Goal: Transaction & Acquisition: Purchase product/service

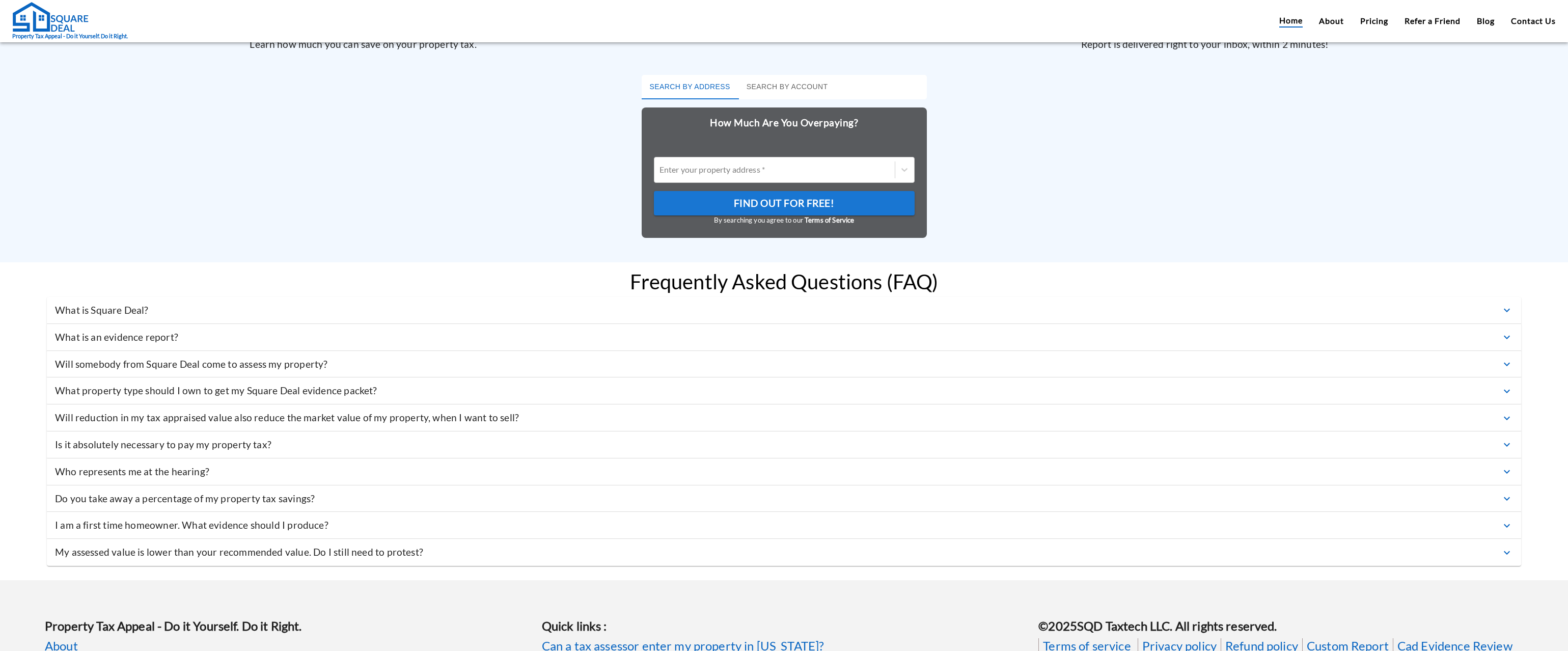
scroll to position [2903, 0]
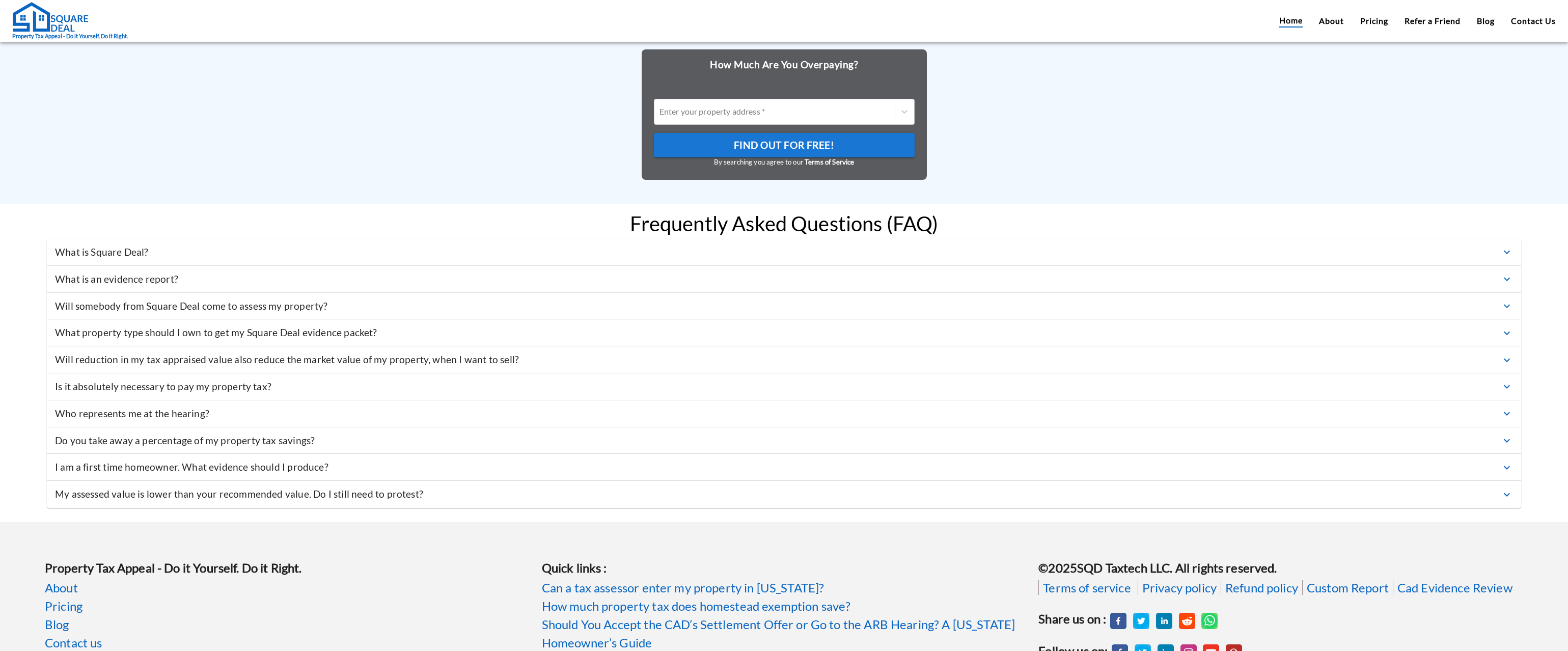
click at [195, 419] on p "Who represents me at the hearing?" at bounding box center [131, 413] width 154 height 15
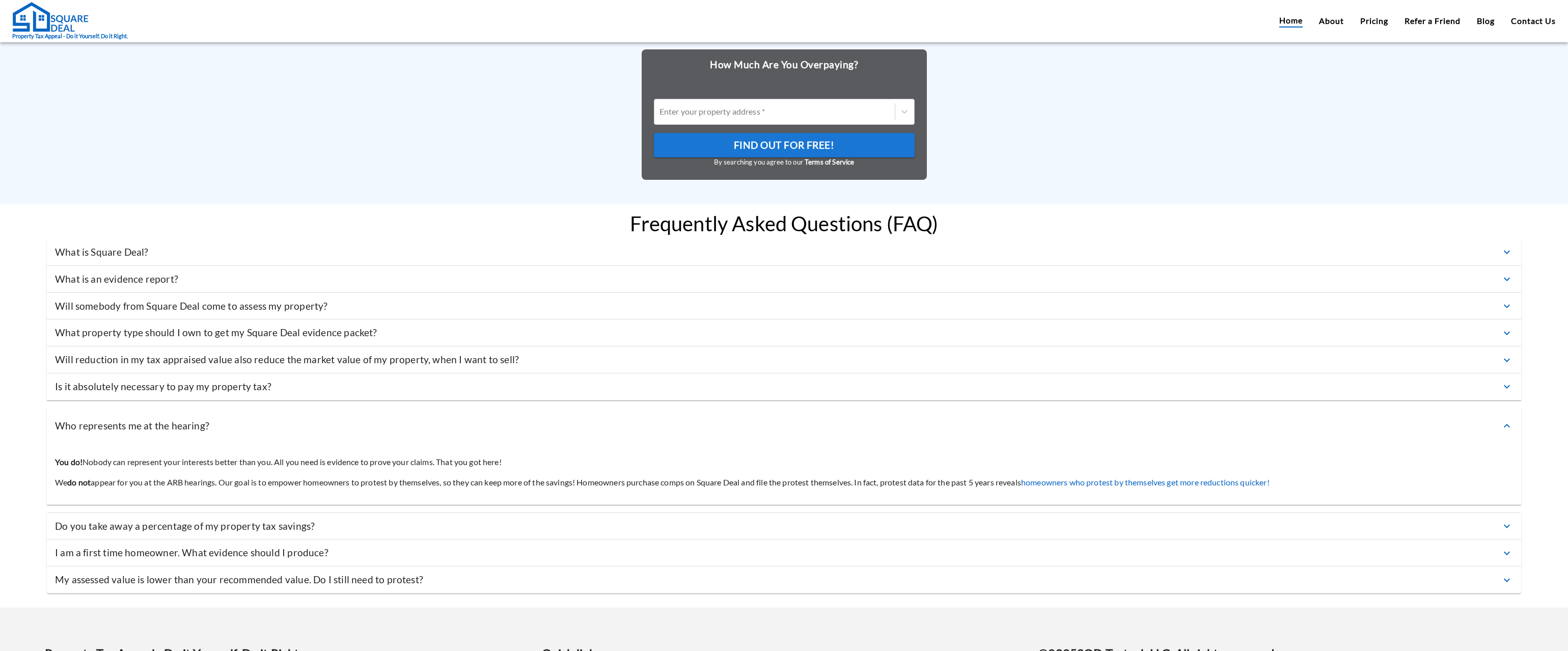
click at [195, 426] on div "Who represents me at the hearing?" at bounding box center [784, 425] width 1474 height 35
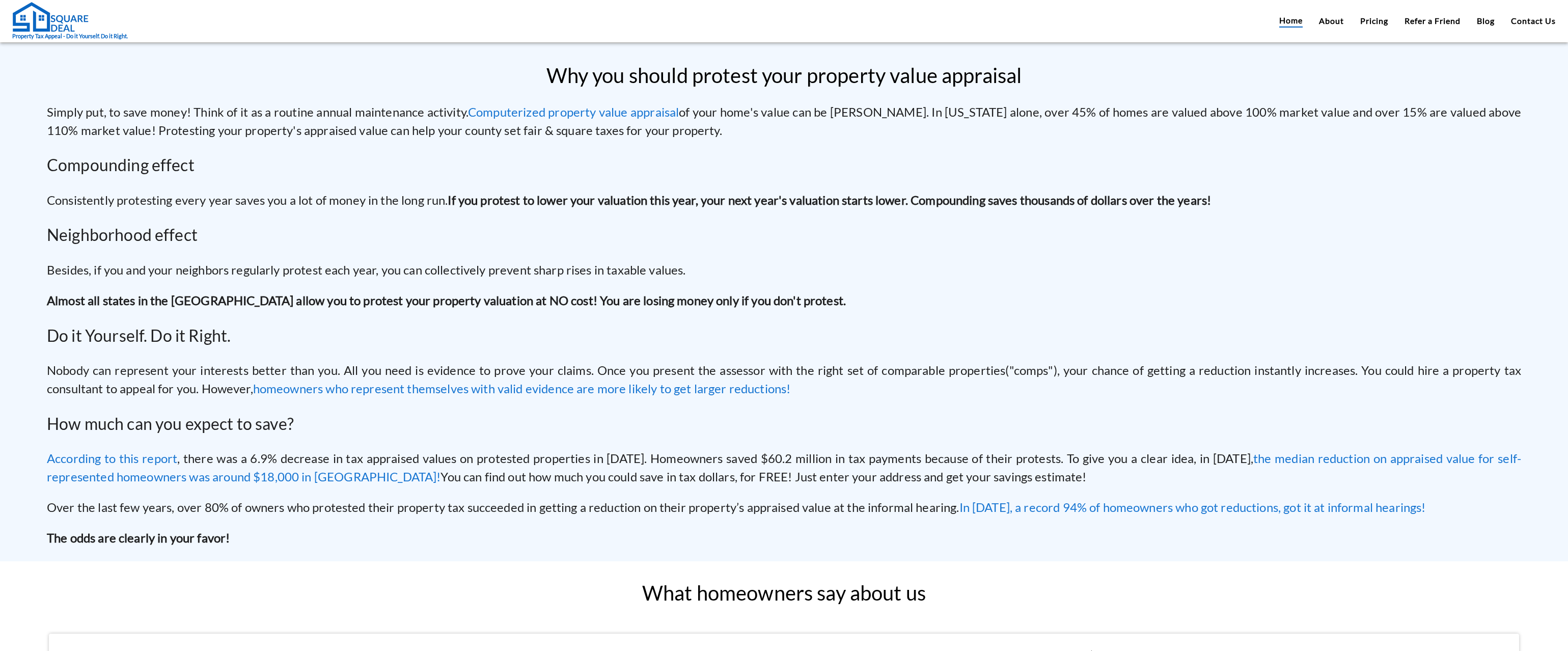
scroll to position [0, 0]
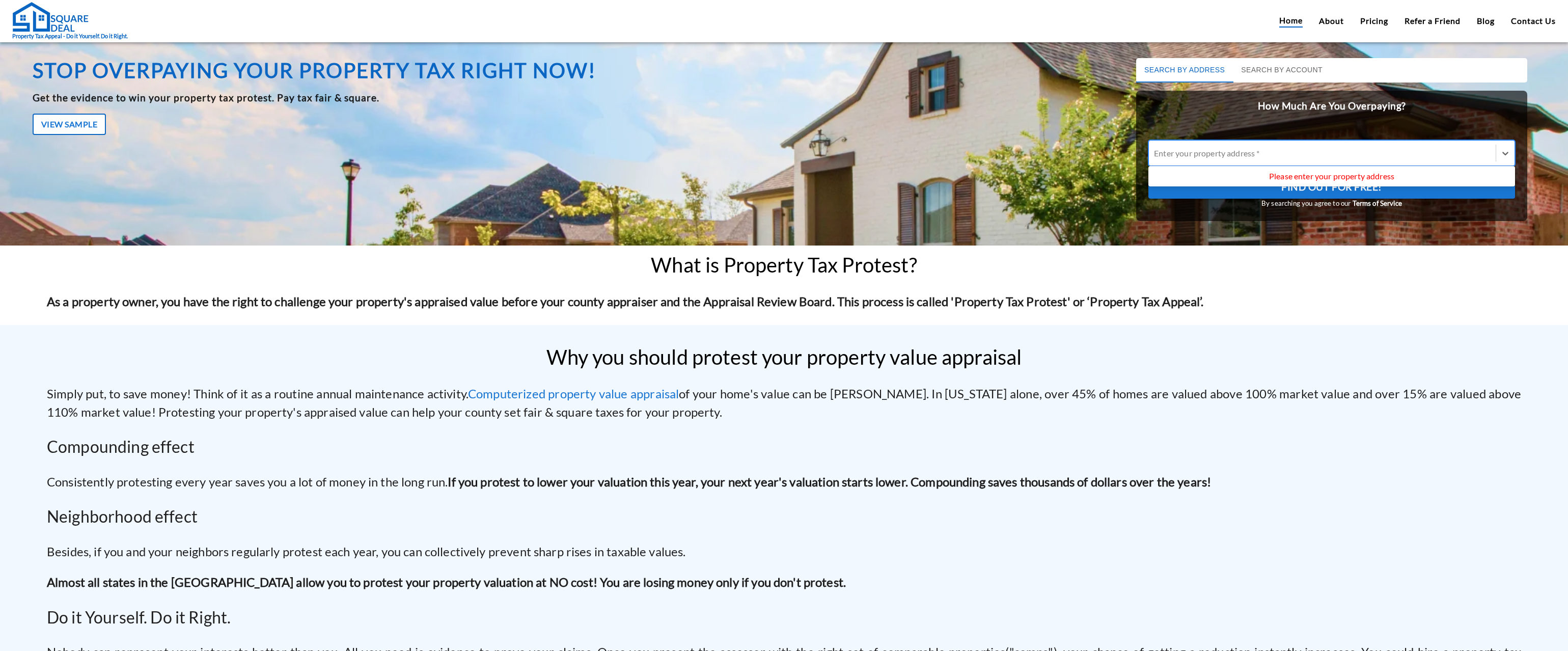
click at [1203, 156] on div at bounding box center [1322, 153] width 336 height 12
click at [1156, 156] on input "Use Up and Down to choose options, press Enter to select the currently focused …" at bounding box center [1155, 153] width 2 height 10
type input "627 Rutland st Apt 8"
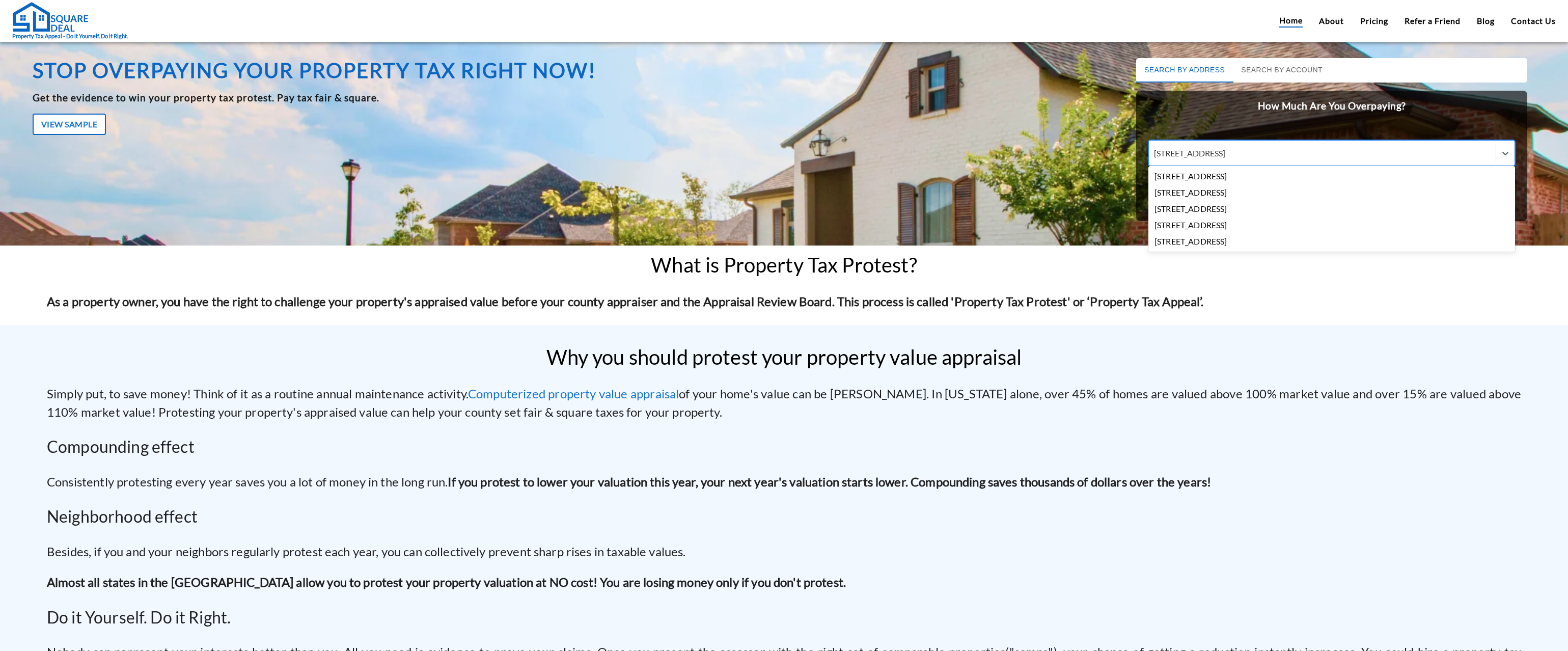
click at [1244, 173] on div "627 Rutland St apt 8, Houston, TX, USA" at bounding box center [1331, 176] width 366 height 16
click at [1230, 158] on input "627 Rutland st Apt 8" at bounding box center [1192, 153] width 76 height 10
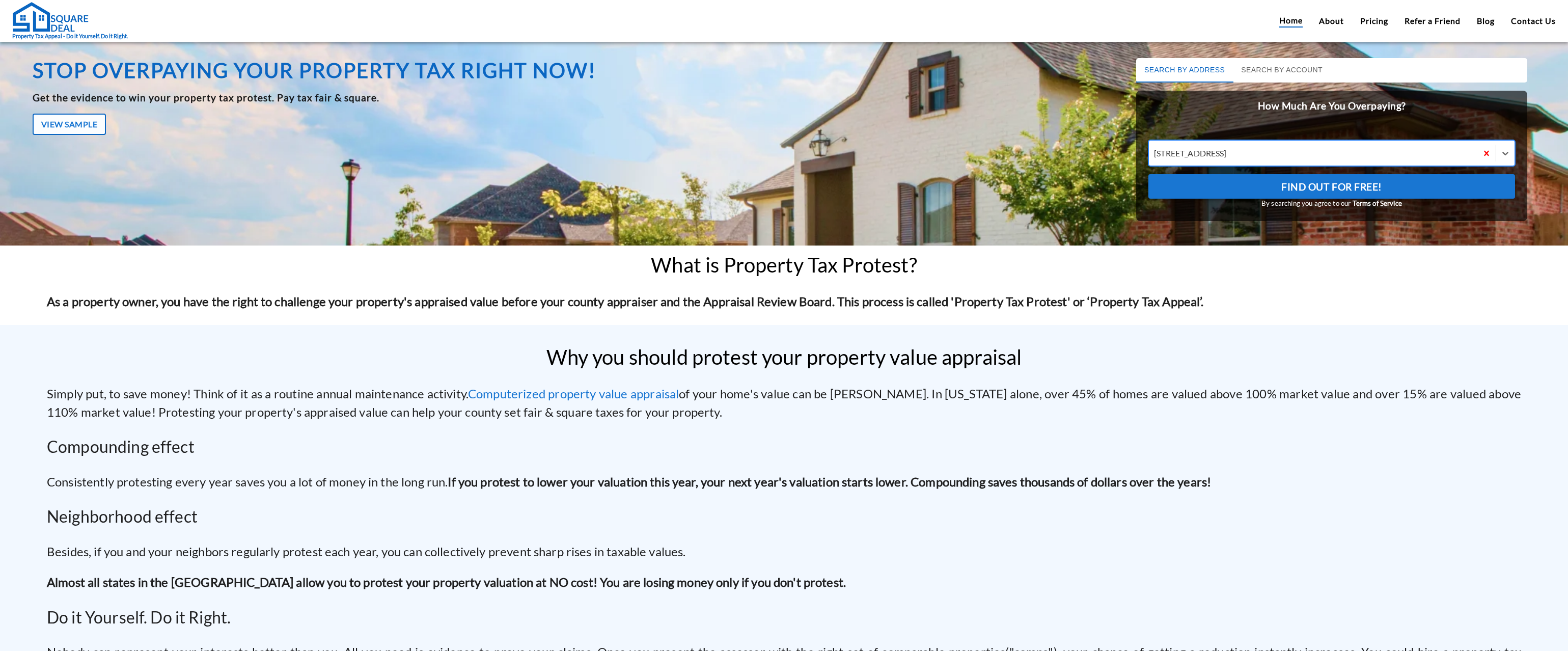
click at [1312, 187] on span "Find Out For Free!" at bounding box center [1331, 186] width 101 height 17
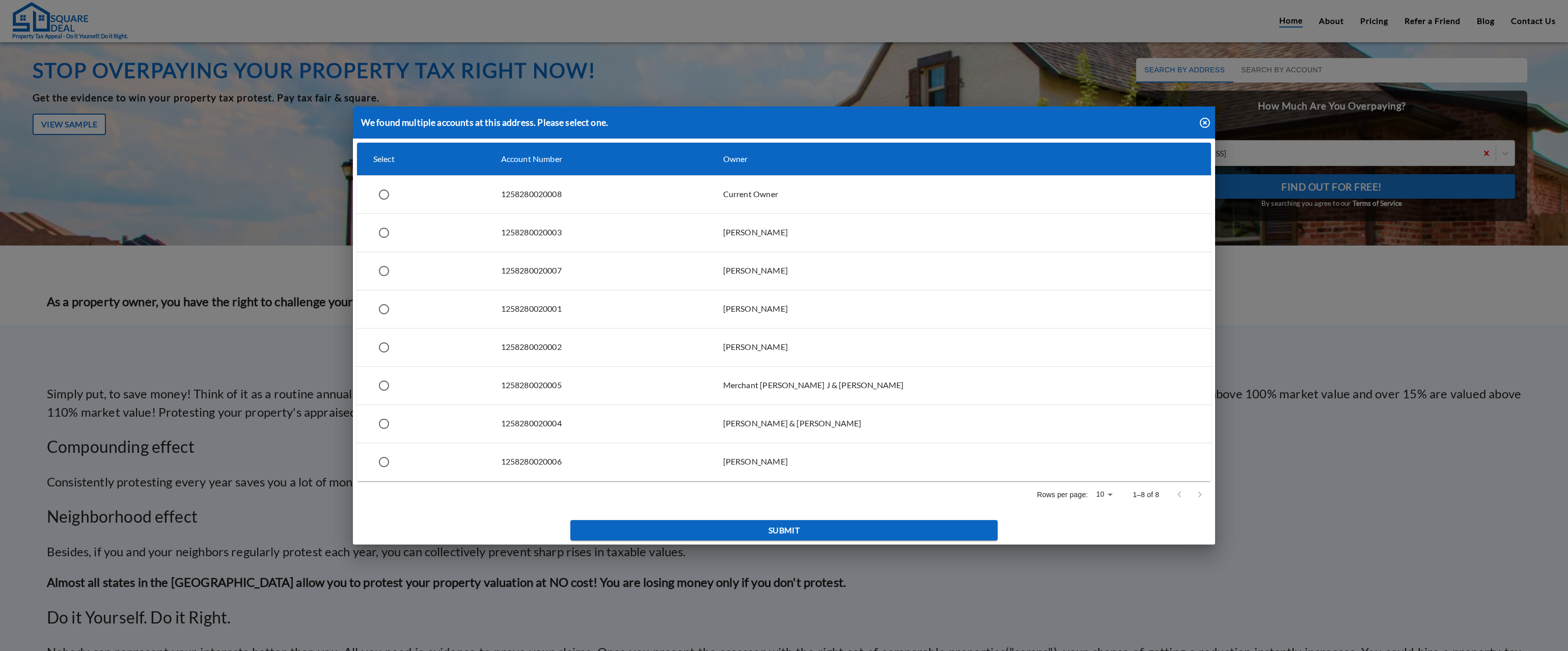
click at [1299, 243] on div "We found multiple accounts at this address. Please select one. Select Account N…" at bounding box center [784, 326] width 1568 height 651
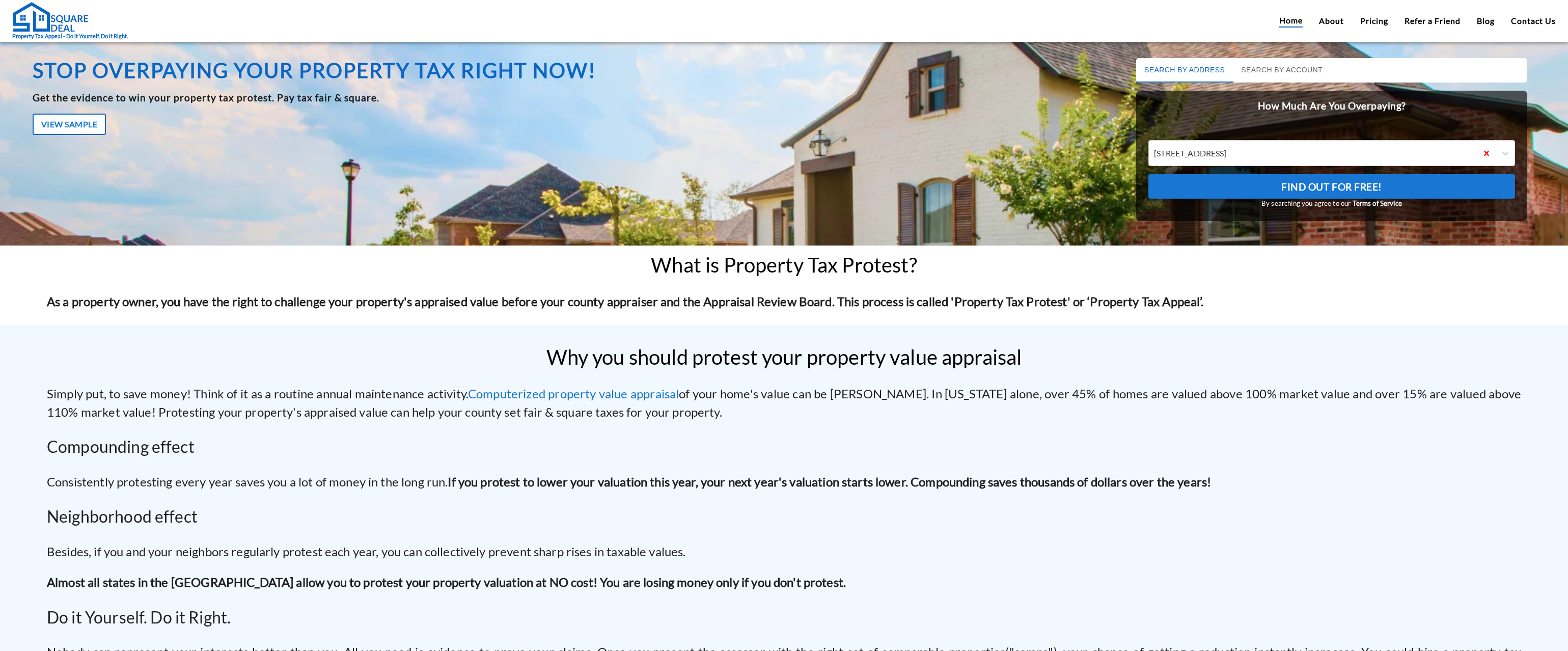
click at [1304, 190] on span "Find Out For Free!" at bounding box center [1331, 186] width 101 height 17
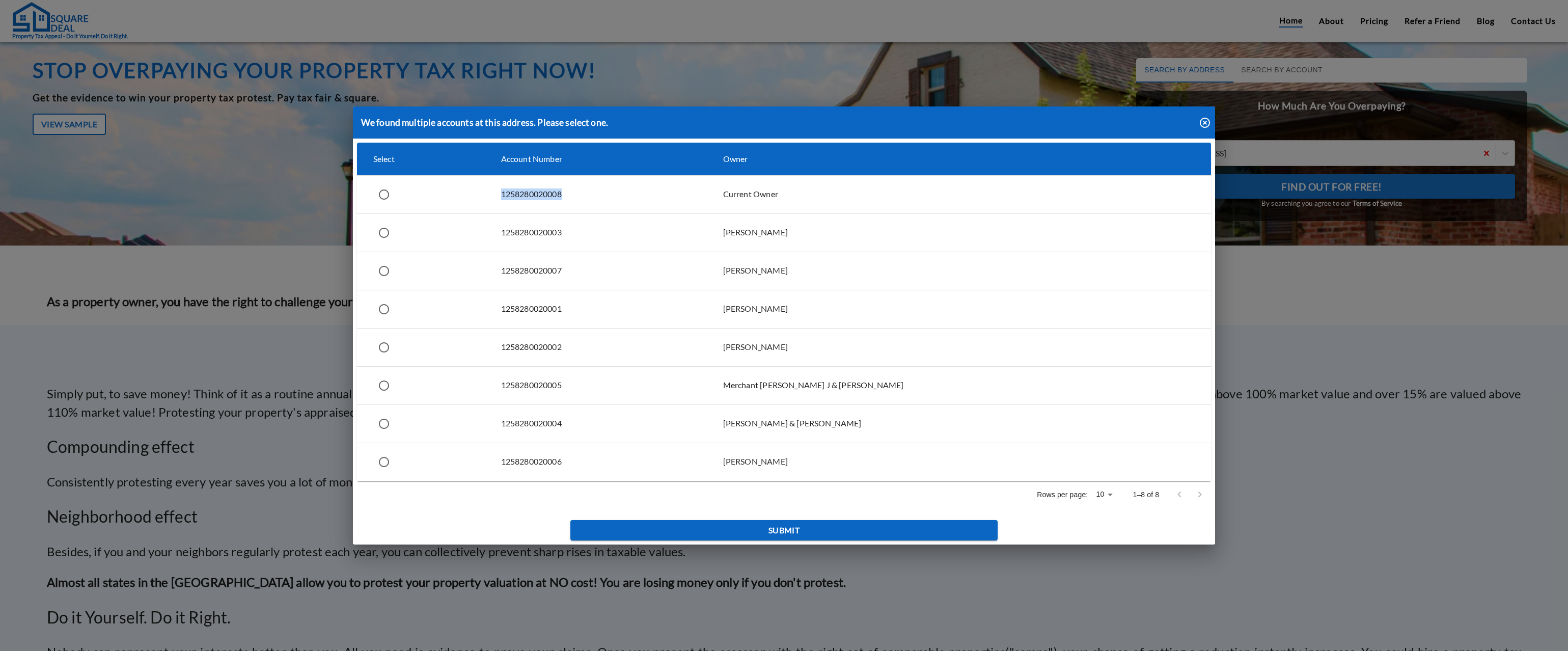
drag, startPoint x: 543, startPoint y: 194, endPoint x: 622, endPoint y: 198, distance: 79.1
click at [622, 198] on td "1258280020008" at bounding box center [595, 194] width 222 height 38
radio input "true"
copy td "1258280020008"
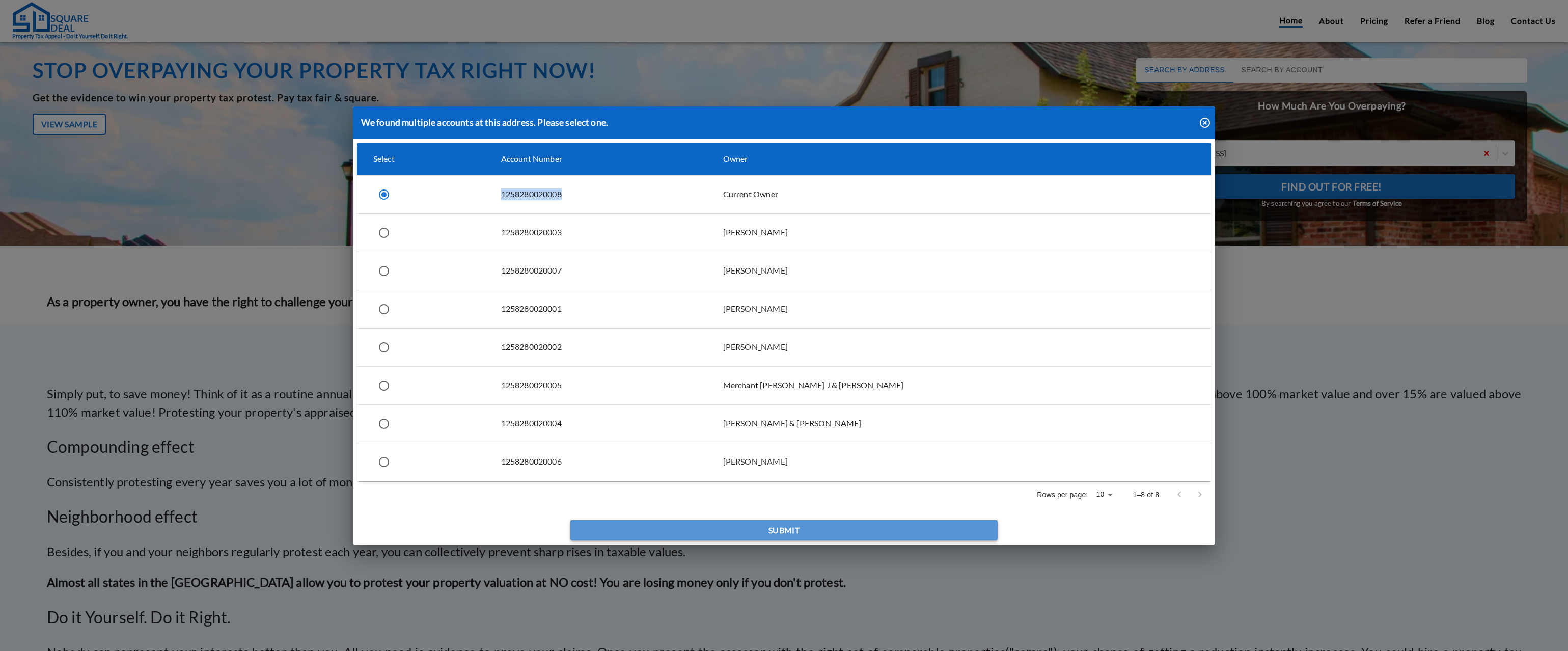
click at [788, 535] on button "Submit" at bounding box center [784, 530] width 427 height 20
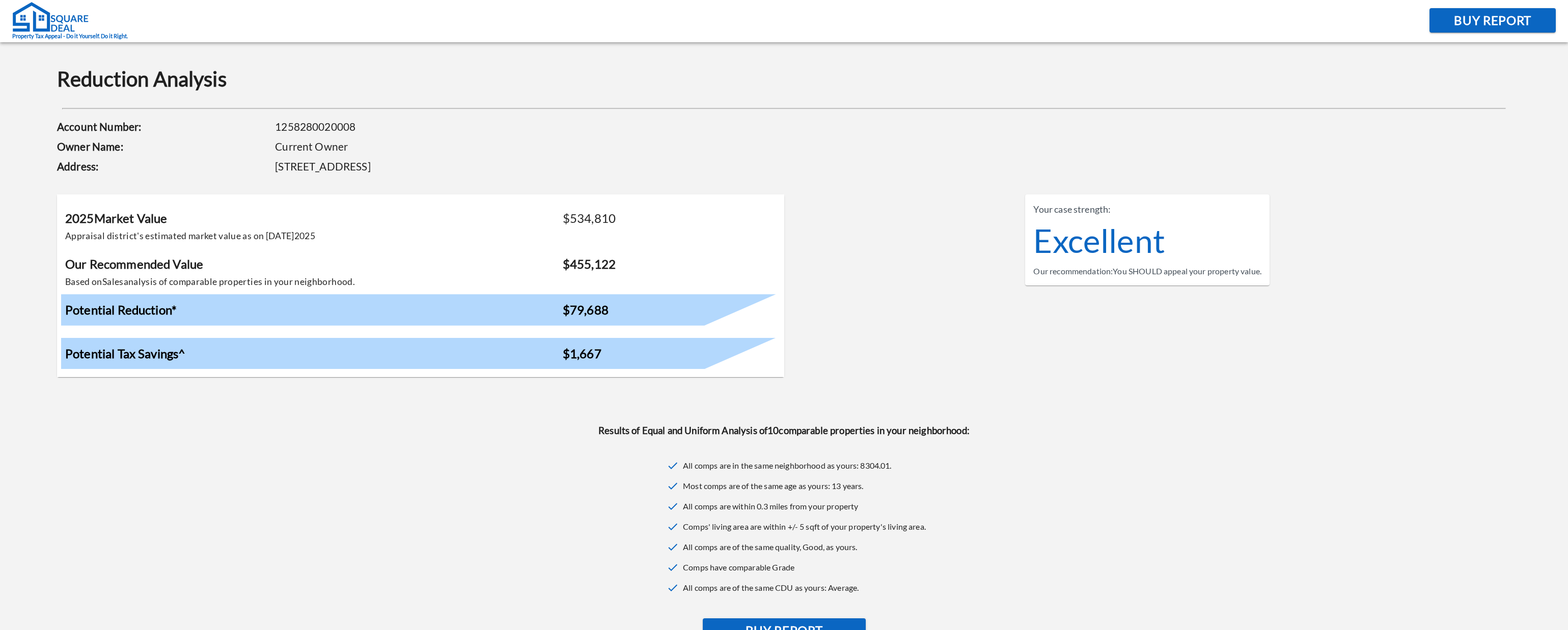
scroll to position [291, 0]
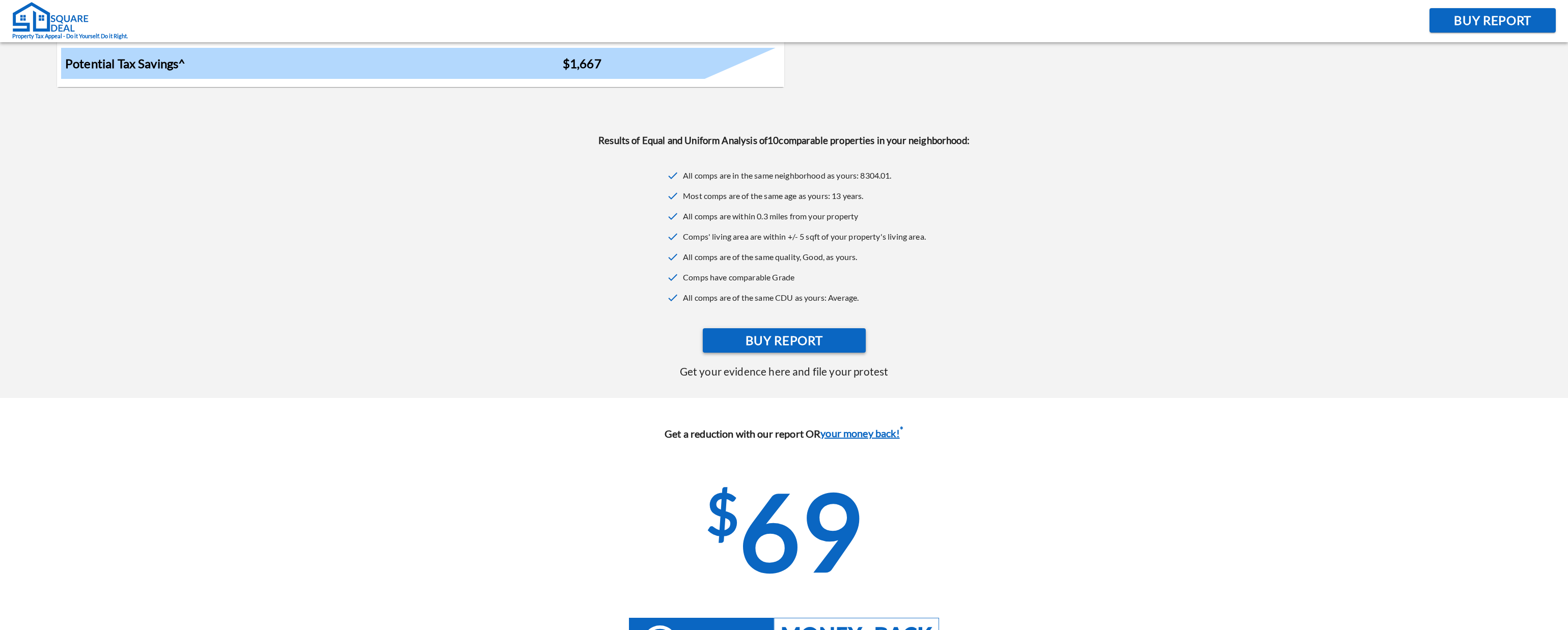
click at [786, 337] on span "Buy Report" at bounding box center [784, 339] width 78 height 21
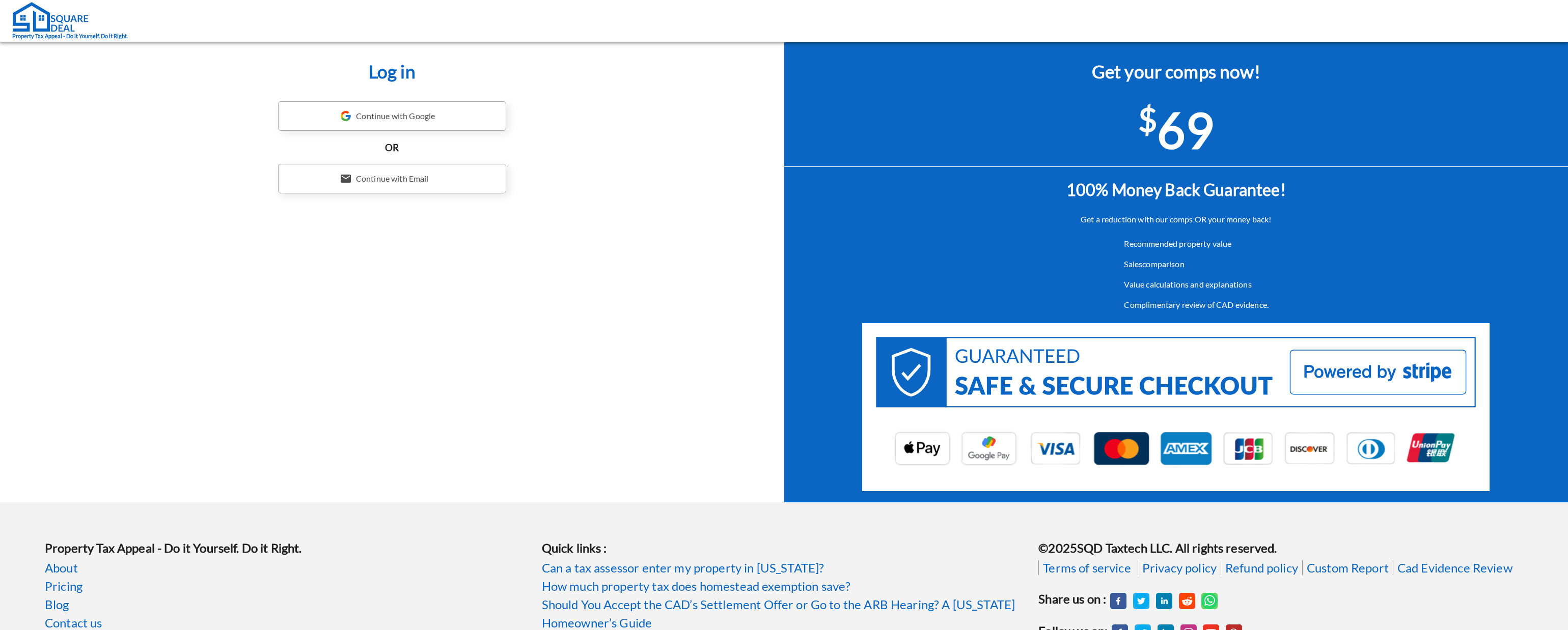
click at [425, 112] on div "Continue with Google" at bounding box center [391, 116] width 228 height 30
click at [401, 110] on div "Continue with Google" at bounding box center [391, 116] width 228 height 30
